Goal: Find specific page/section: Find specific page/section

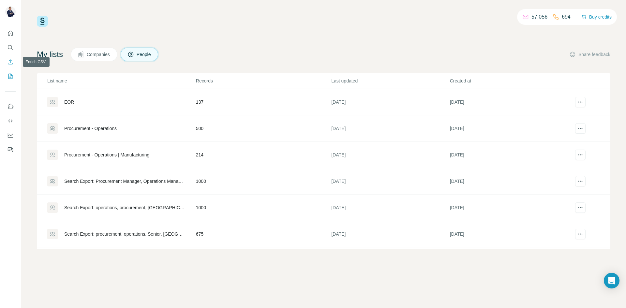
click at [11, 60] on icon "Enrich CSV" at bounding box center [10, 62] width 7 height 7
click at [11, 48] on icon "Search" at bounding box center [10, 47] width 7 height 7
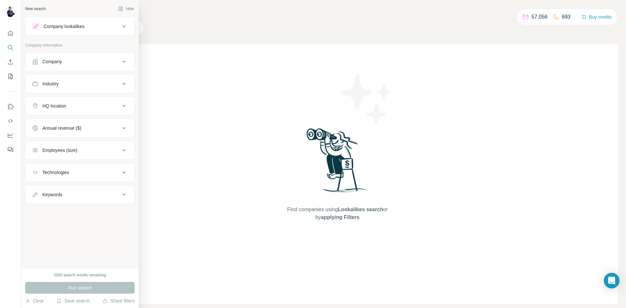
click at [36, 64] on icon at bounding box center [35, 62] width 6 height 6
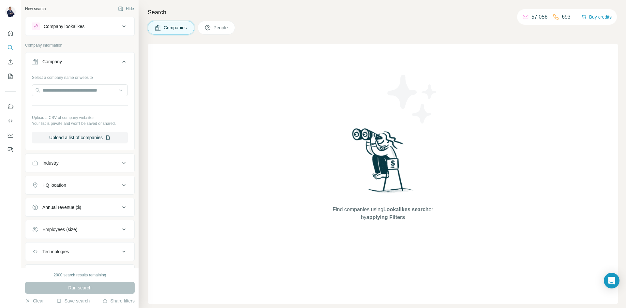
click at [71, 63] on div "Company" at bounding box center [76, 61] width 88 height 7
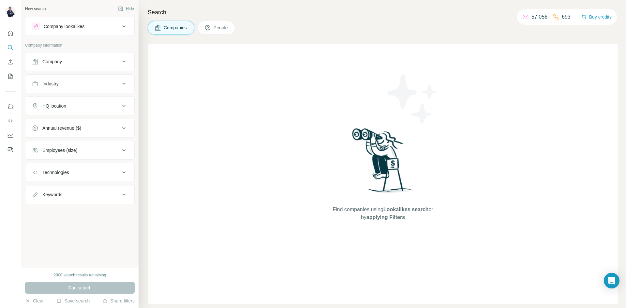
click at [106, 198] on button "Keywords" at bounding box center [79, 195] width 109 height 16
click at [104, 195] on div "Keywords" at bounding box center [76, 195] width 88 height 7
click at [10, 35] on icon "Quick start" at bounding box center [10, 33] width 7 height 7
